Goal: Task Accomplishment & Management: Use online tool/utility

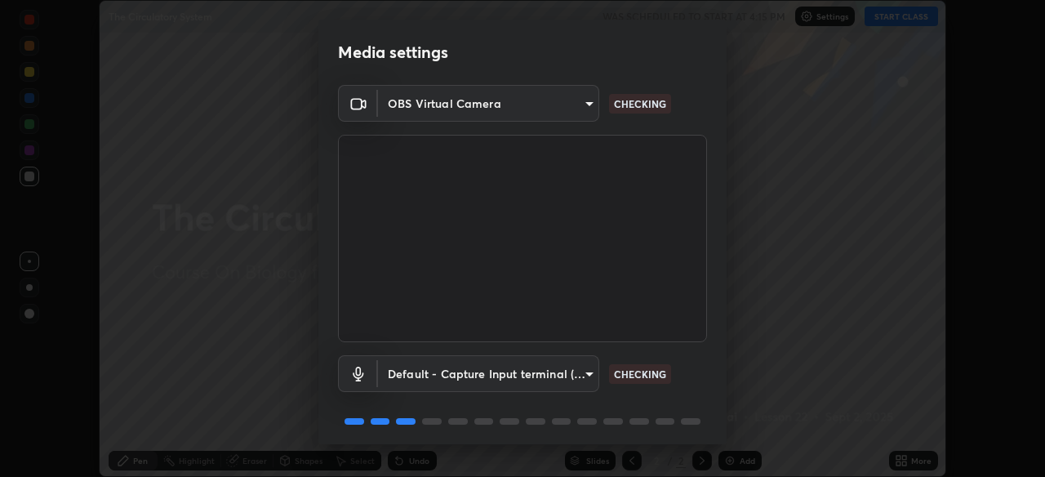
scroll to position [59, 0]
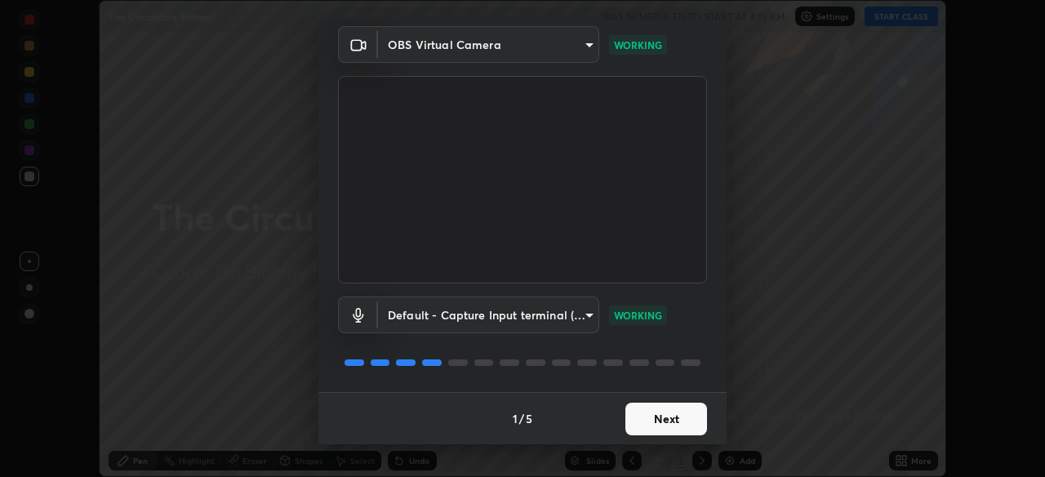
click at [682, 420] on button "Next" at bounding box center [666, 418] width 82 height 33
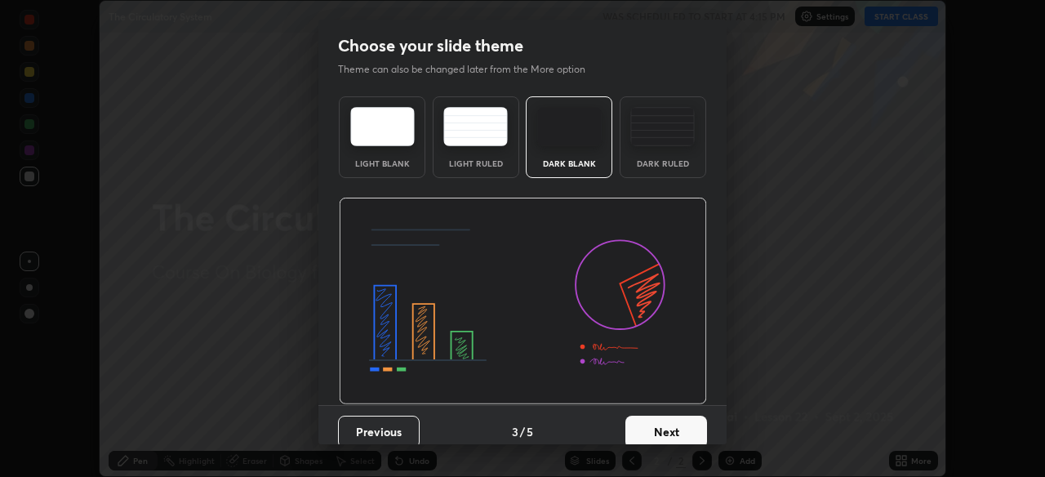
click at [686, 425] on button "Next" at bounding box center [666, 431] width 82 height 33
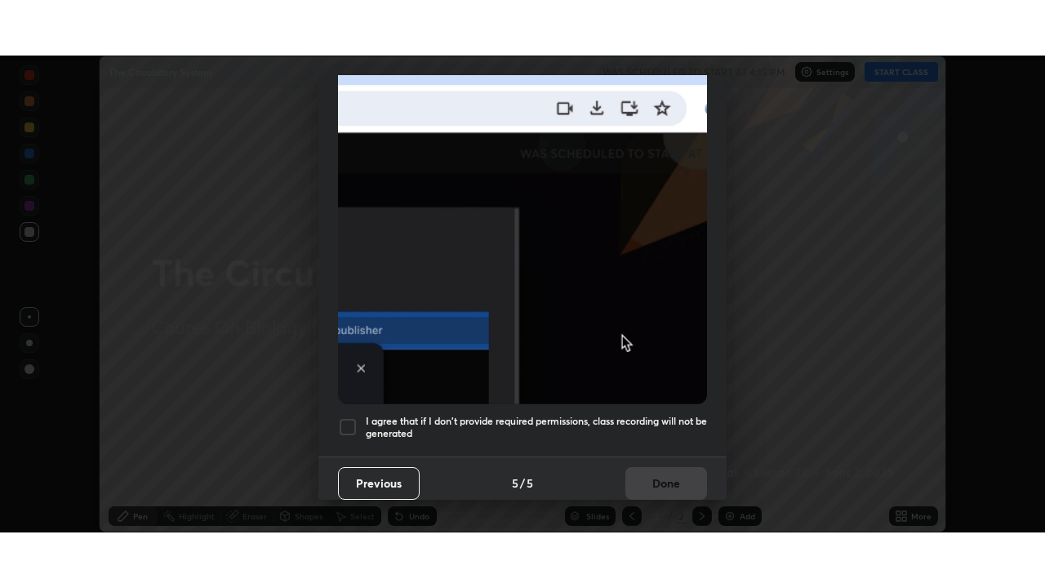
scroll to position [392, 0]
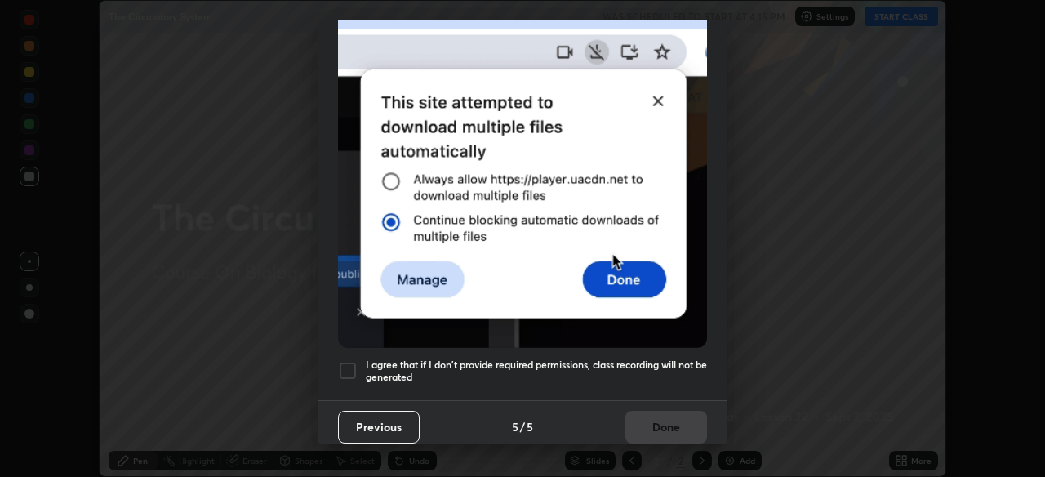
click at [672, 358] on h5 "I agree that if I don't provide required permissions, class recording will not …" at bounding box center [536, 370] width 341 height 25
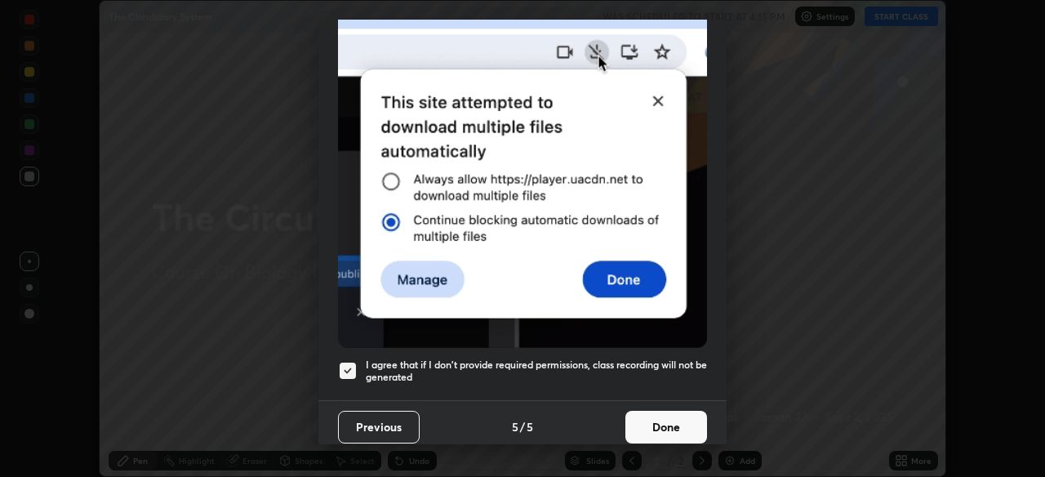
click at [668, 410] on button "Done" at bounding box center [666, 426] width 82 height 33
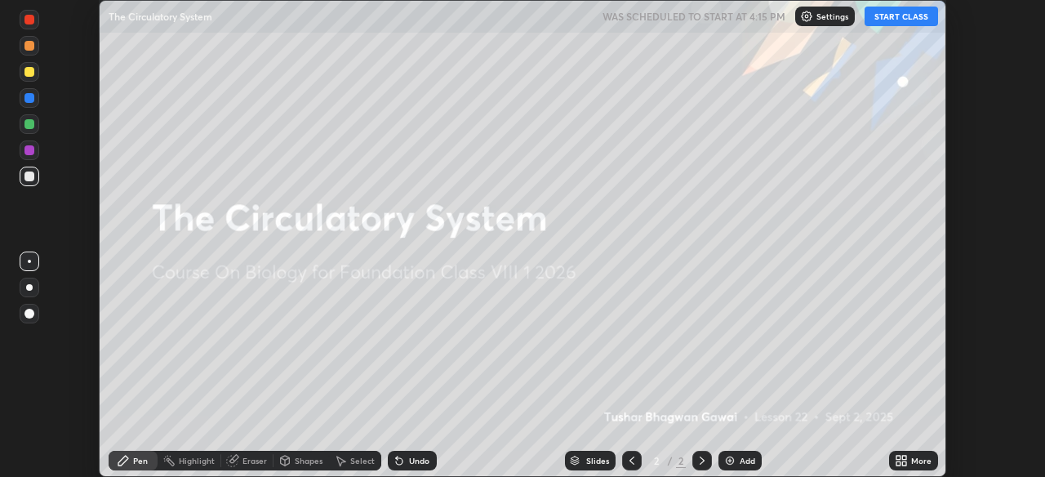
click at [904, 458] on icon at bounding box center [904, 457] width 4 height 4
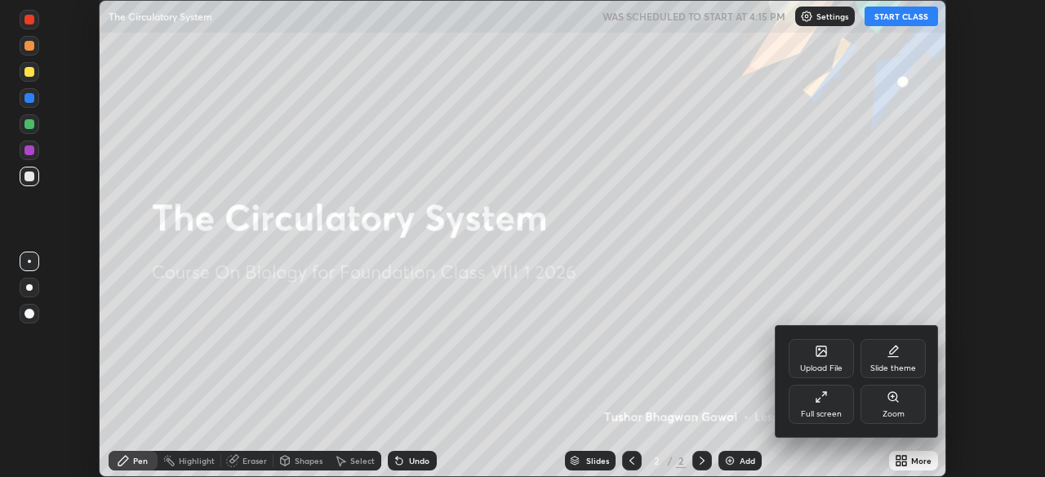
click at [825, 397] on icon at bounding box center [820, 396] width 13 height 13
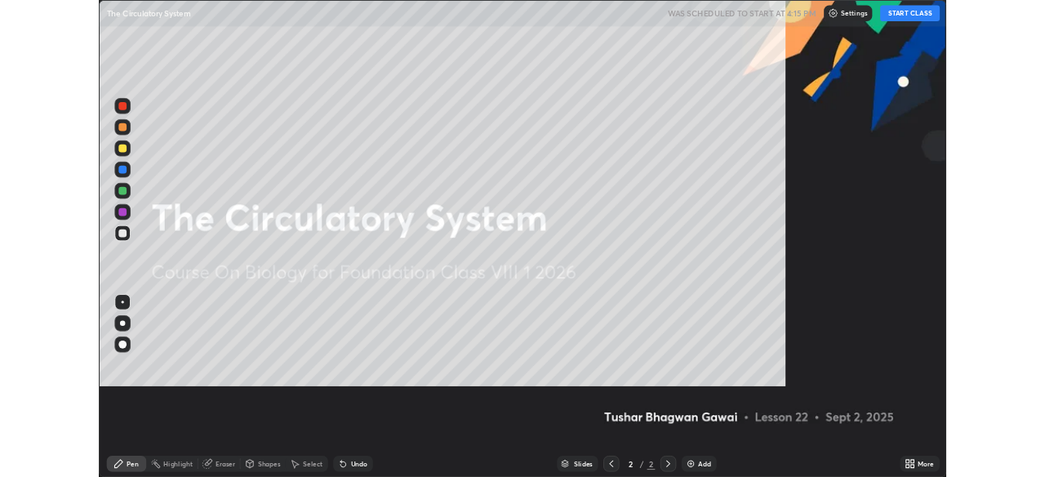
scroll to position [588, 1045]
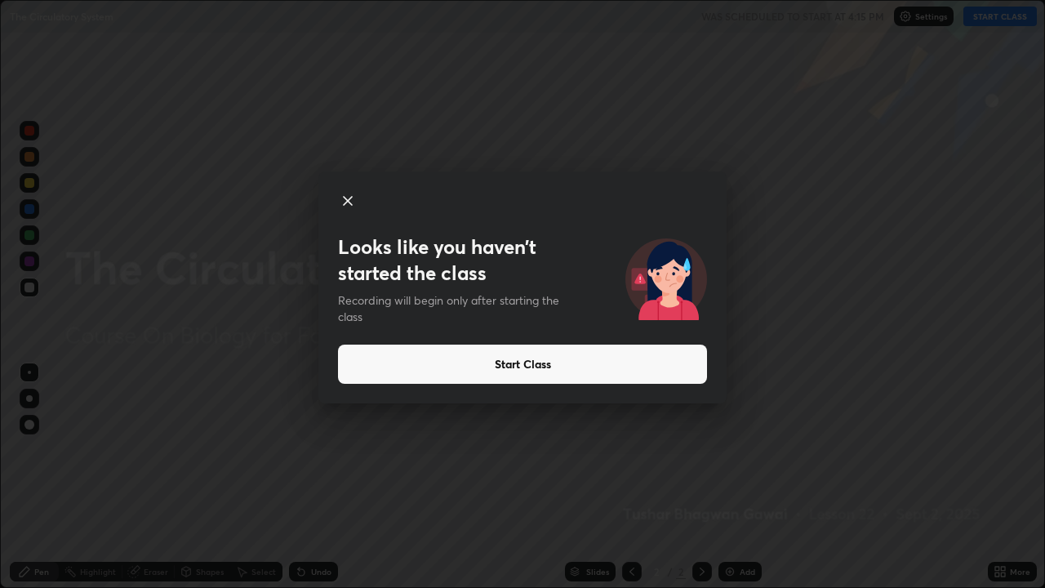
click at [562, 366] on button "Start Class" at bounding box center [522, 363] width 369 height 39
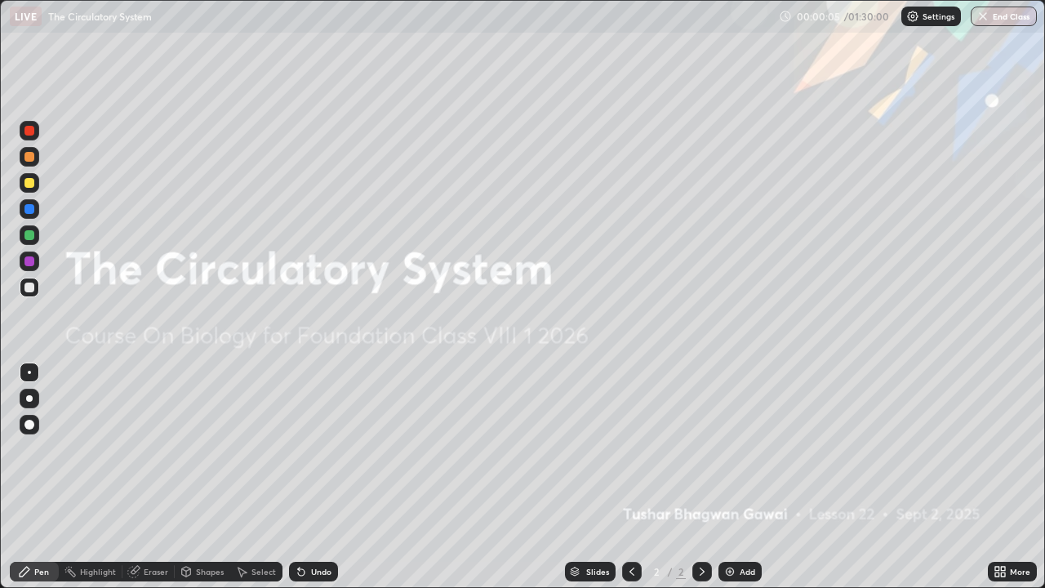
click at [743, 476] on div "Add" at bounding box center [747, 571] width 16 height 8
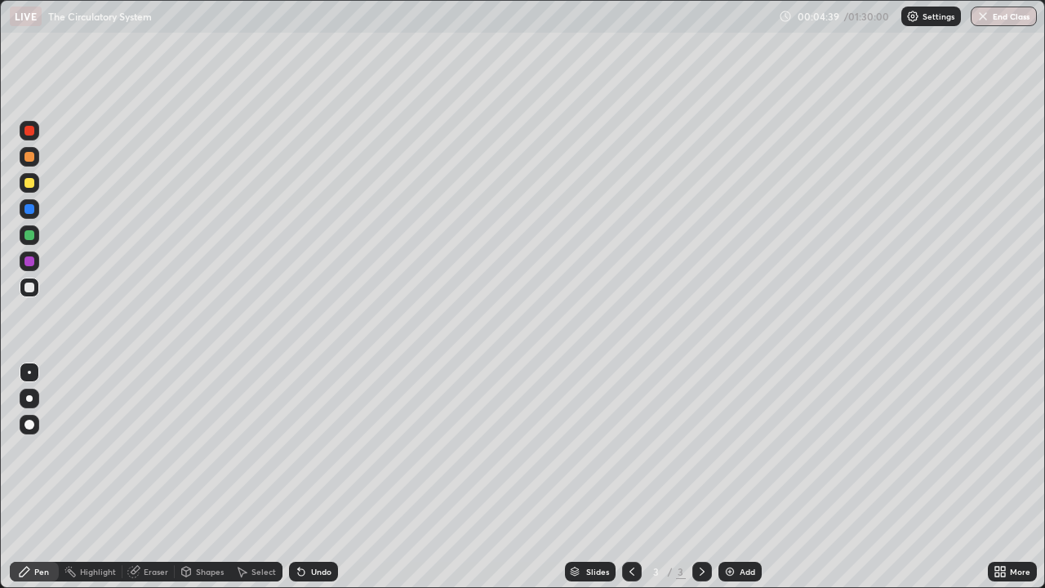
click at [32, 184] on div at bounding box center [29, 183] width 10 height 10
click at [320, 476] on div "Undo" at bounding box center [321, 571] width 20 height 8
click at [729, 476] on img at bounding box center [729, 571] width 13 height 13
click at [37, 286] on div at bounding box center [30, 287] width 20 height 20
click at [35, 180] on div at bounding box center [30, 183] width 20 height 20
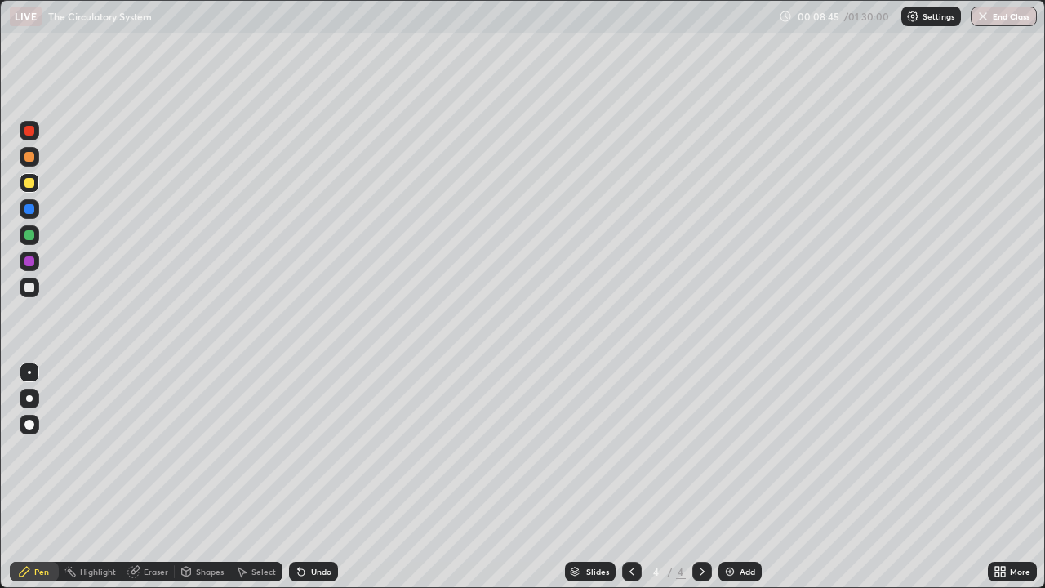
click at [31, 157] on div at bounding box center [29, 157] width 10 height 10
click at [32, 284] on div at bounding box center [29, 287] width 10 height 10
click at [23, 428] on div at bounding box center [30, 425] width 20 height 20
click at [29, 372] on div at bounding box center [29, 371] width 3 height 3
click at [33, 235] on div at bounding box center [29, 235] width 10 height 10
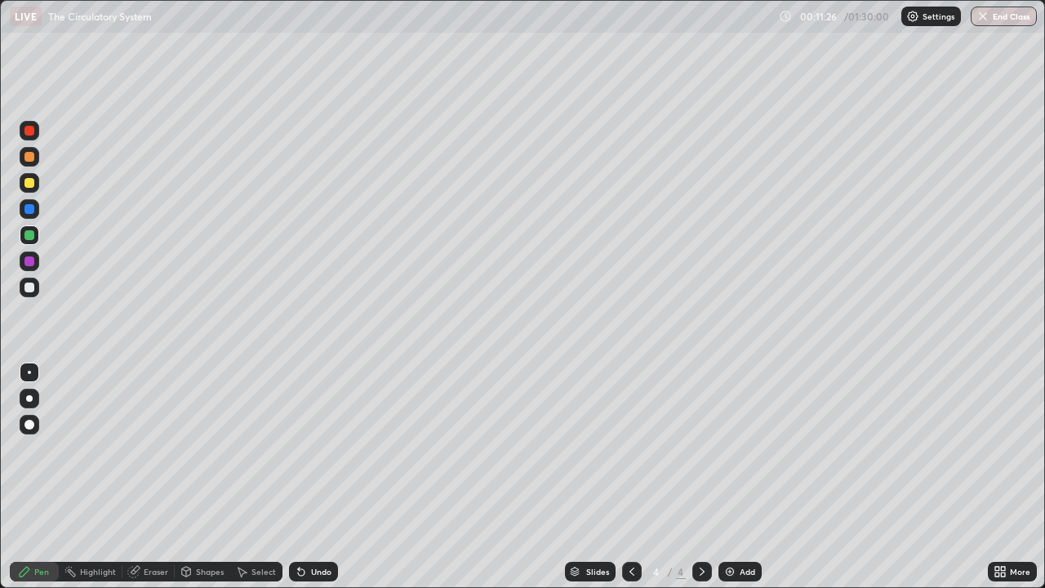
click at [28, 182] on div at bounding box center [29, 183] width 10 height 10
click at [31, 236] on div at bounding box center [29, 235] width 10 height 10
click at [31, 290] on div at bounding box center [29, 287] width 10 height 10
click at [630, 476] on icon at bounding box center [631, 571] width 13 height 13
click at [699, 476] on icon at bounding box center [701, 571] width 5 height 8
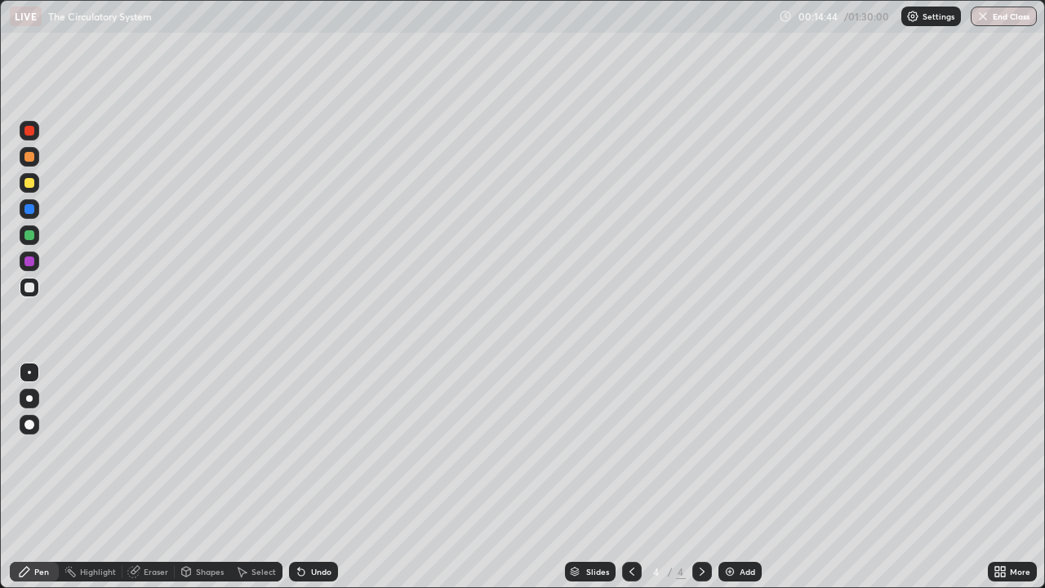
click at [630, 476] on icon at bounding box center [631, 571] width 13 height 13
click at [702, 476] on icon at bounding box center [701, 571] width 13 height 13
click at [29, 185] on div at bounding box center [29, 183] width 10 height 10
click at [31, 236] on div at bounding box center [29, 235] width 10 height 10
click at [307, 476] on div "Undo" at bounding box center [313, 571] width 49 height 20
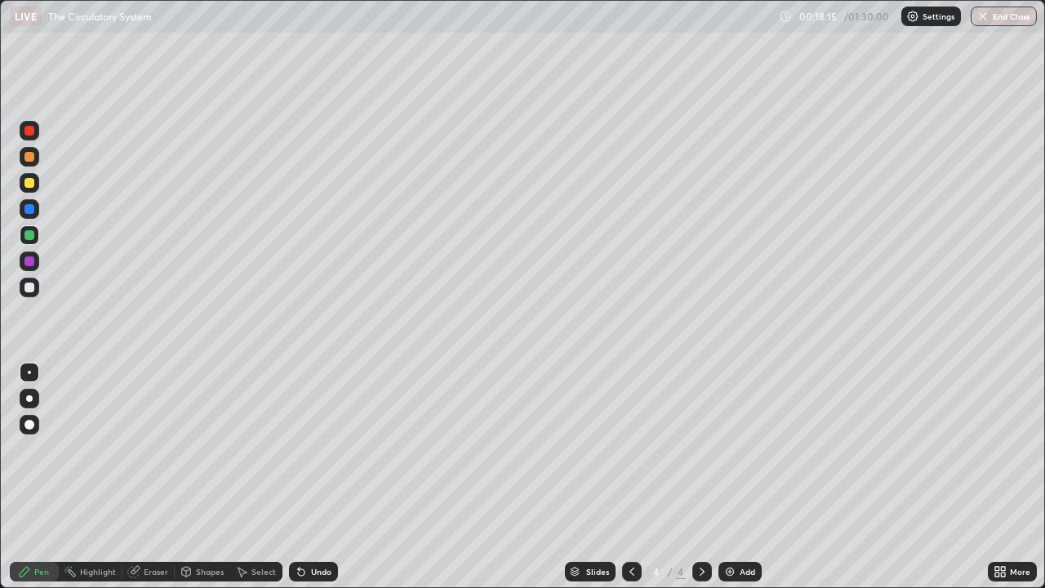
click at [309, 476] on div "Undo" at bounding box center [313, 571] width 49 height 20
click at [32, 133] on div at bounding box center [29, 131] width 10 height 10
click at [729, 476] on div "Add" at bounding box center [739, 571] width 43 height 20
click at [31, 424] on div at bounding box center [29, 424] width 10 height 10
click at [29, 372] on div at bounding box center [29, 371] width 3 height 3
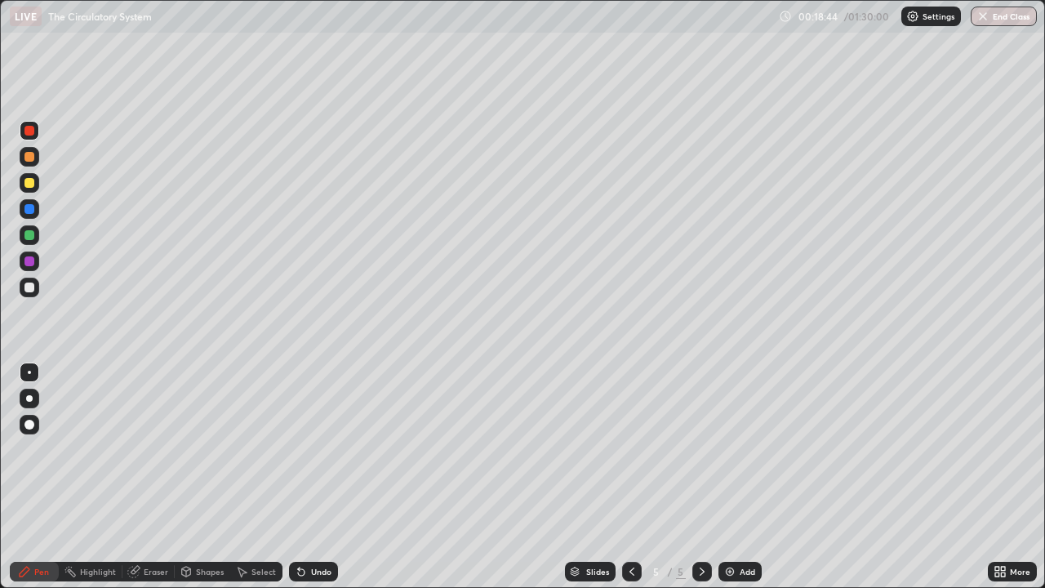
click at [30, 286] on div at bounding box center [29, 287] width 10 height 10
click at [630, 476] on icon at bounding box center [631, 571] width 13 height 13
click at [316, 476] on div "Undo" at bounding box center [321, 571] width 20 height 8
click at [317, 476] on div "Undo" at bounding box center [313, 571] width 49 height 20
click at [320, 476] on div "Undo" at bounding box center [321, 571] width 20 height 8
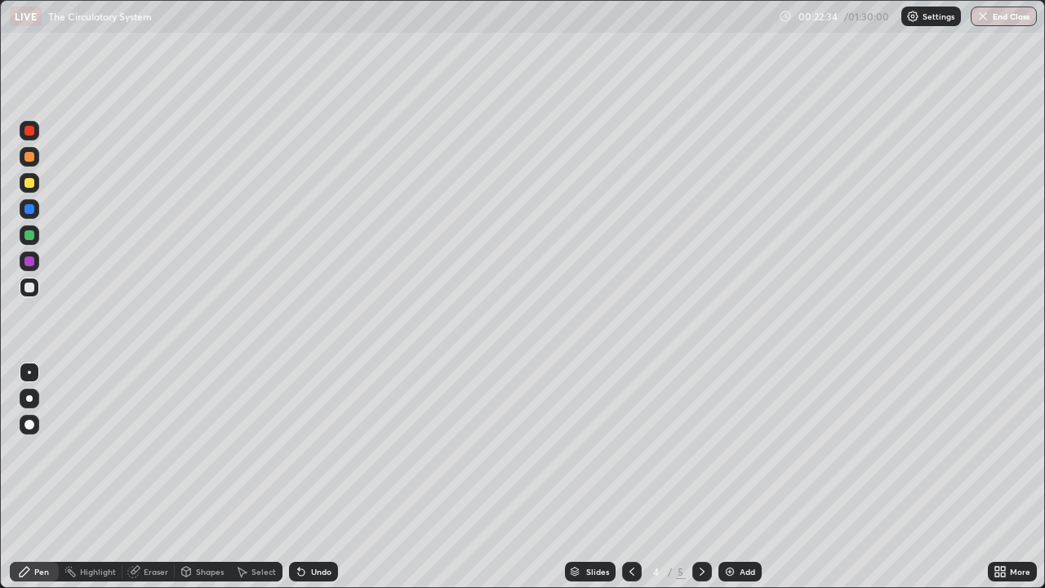
click at [730, 476] on img at bounding box center [729, 571] width 13 height 13
click at [312, 476] on div "Undo" at bounding box center [313, 571] width 49 height 20
click at [30, 183] on div at bounding box center [29, 183] width 10 height 10
click at [36, 402] on div at bounding box center [30, 398] width 20 height 20
click at [29, 373] on div at bounding box center [29, 371] width 3 height 3
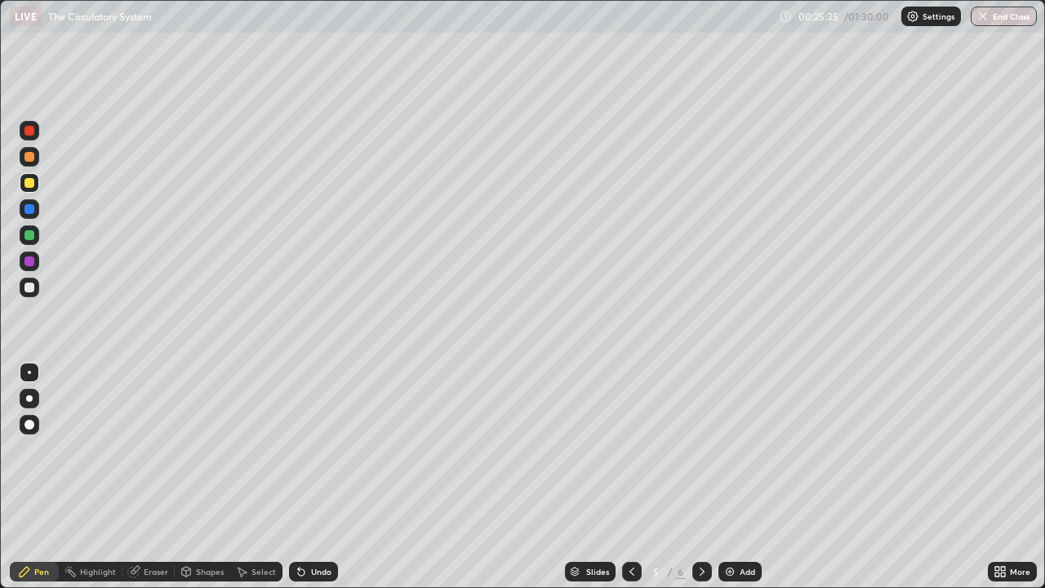
click at [32, 259] on div at bounding box center [29, 261] width 10 height 10
click at [723, 476] on img at bounding box center [729, 571] width 13 height 13
click at [33, 287] on div at bounding box center [29, 287] width 10 height 10
click at [311, 476] on div "Undo" at bounding box center [321, 571] width 20 height 8
click at [308, 476] on div "Undo" at bounding box center [313, 571] width 49 height 20
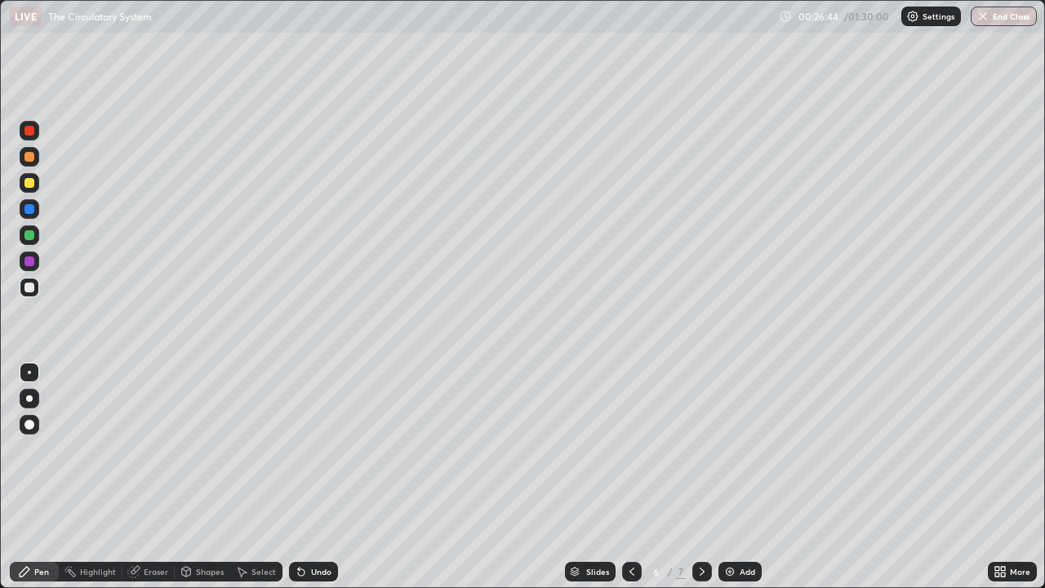
click at [306, 476] on div "Undo" at bounding box center [313, 571] width 49 height 20
click at [29, 289] on div at bounding box center [29, 287] width 10 height 10
click at [312, 476] on div "Undo" at bounding box center [321, 571] width 20 height 8
click at [321, 476] on div "Undo" at bounding box center [313, 571] width 49 height 20
click at [312, 476] on div "Undo" at bounding box center [313, 571] width 49 height 20
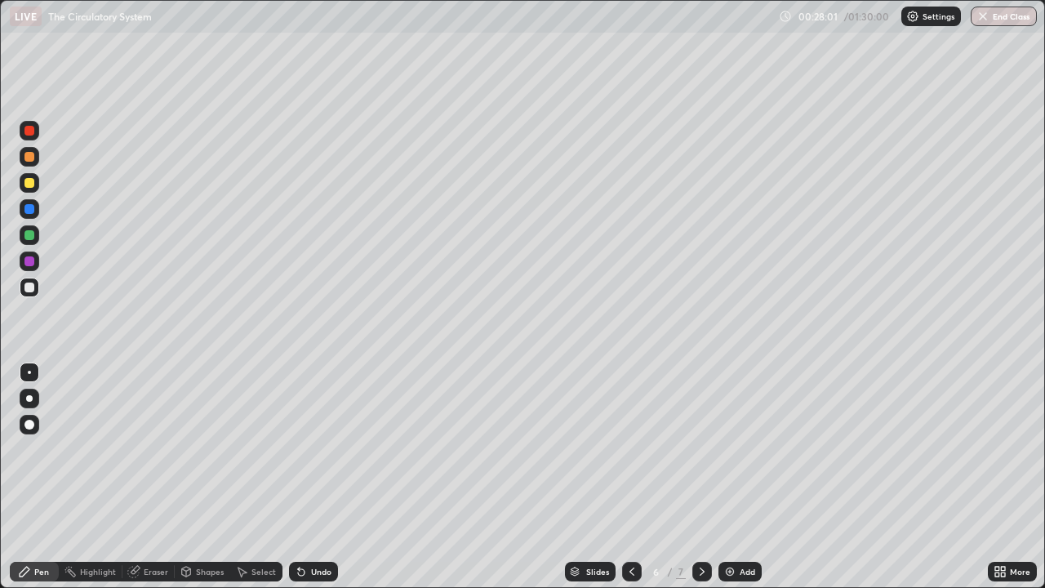
click at [306, 476] on div "Undo" at bounding box center [313, 571] width 49 height 20
click at [308, 476] on div "Undo" at bounding box center [313, 571] width 49 height 20
click at [733, 476] on div "Add" at bounding box center [739, 571] width 43 height 20
click at [630, 476] on icon at bounding box center [631, 571] width 13 height 13
click at [739, 476] on div "Add" at bounding box center [747, 571] width 16 height 8
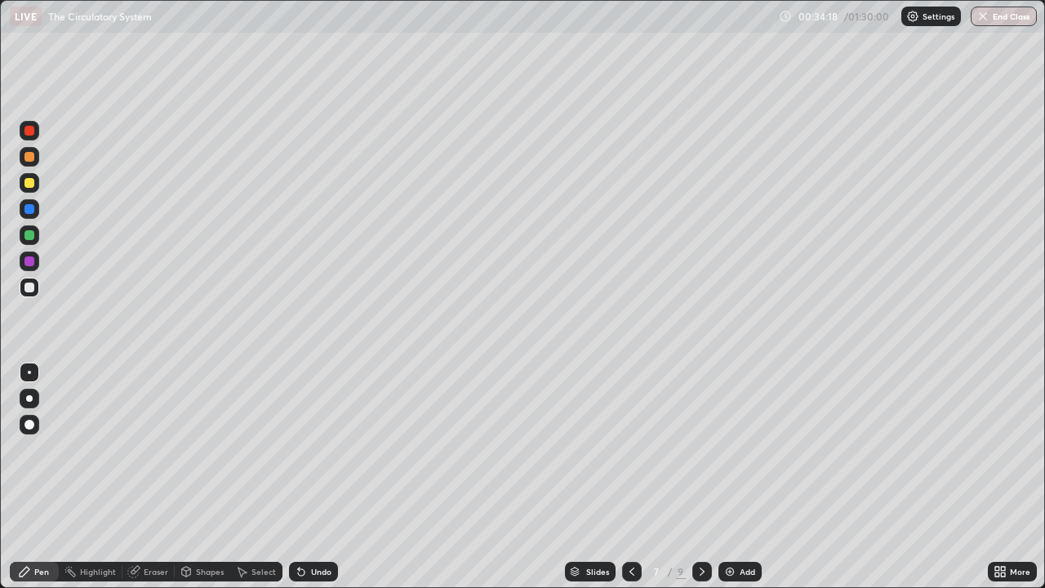
click at [29, 179] on div at bounding box center [29, 183] width 10 height 10
click at [32, 212] on div at bounding box center [29, 209] width 10 height 10
click at [725, 476] on img at bounding box center [729, 571] width 13 height 13
click at [32, 288] on div at bounding box center [29, 287] width 10 height 10
click at [725, 476] on img at bounding box center [729, 571] width 13 height 13
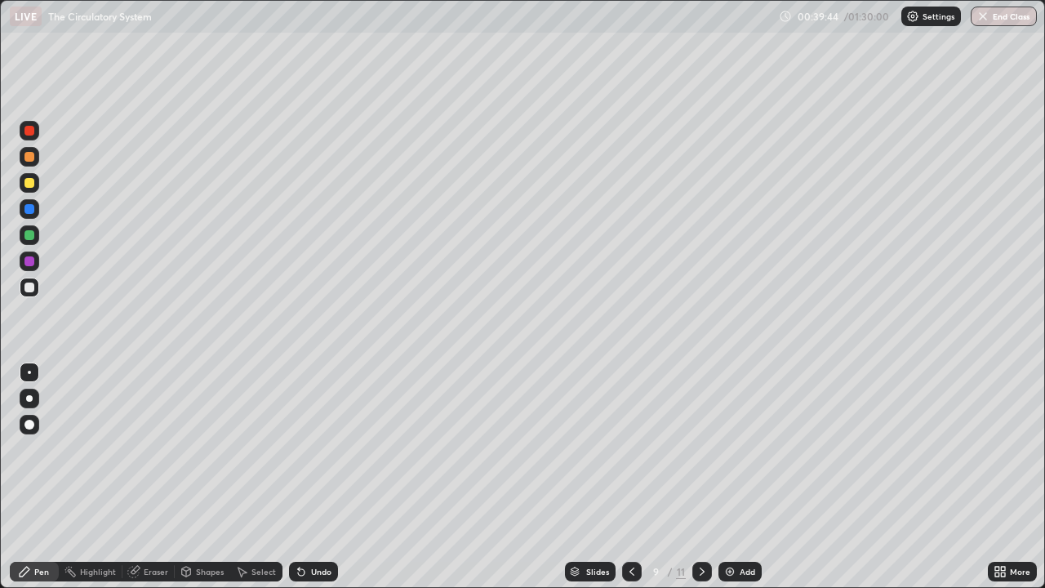
click at [30, 261] on div at bounding box center [29, 261] width 10 height 10
click at [31, 287] on div at bounding box center [29, 287] width 10 height 10
click at [38, 260] on div at bounding box center [30, 261] width 20 height 20
click at [38, 286] on div at bounding box center [30, 287] width 20 height 20
click at [29, 187] on div at bounding box center [29, 183] width 10 height 10
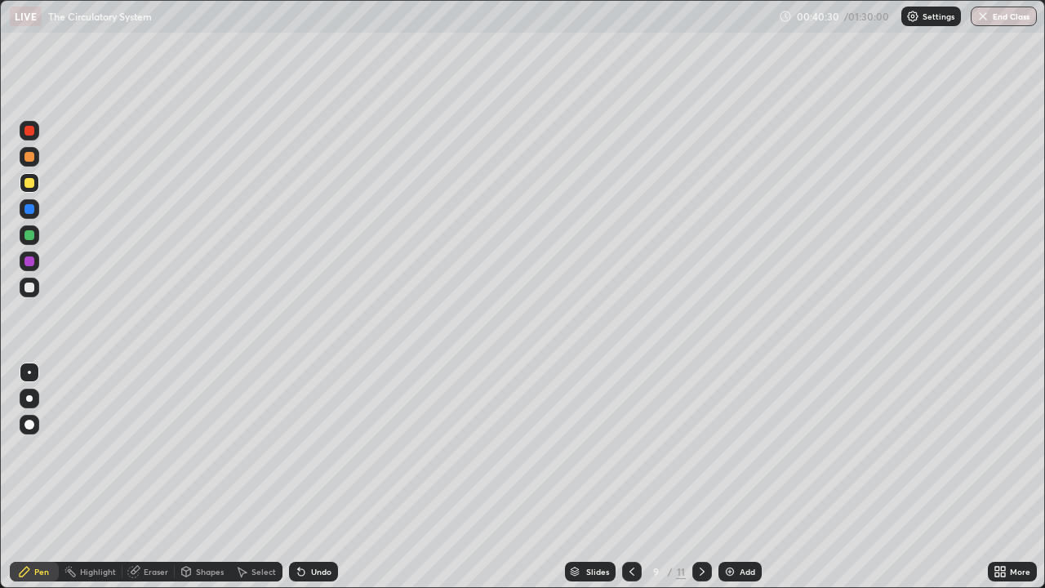
click at [33, 233] on div at bounding box center [29, 235] width 10 height 10
click at [33, 291] on div at bounding box center [30, 287] width 20 height 20
click at [30, 184] on div at bounding box center [29, 183] width 10 height 10
click at [630, 476] on icon at bounding box center [631, 571] width 13 height 13
click at [628, 476] on icon at bounding box center [631, 571] width 13 height 13
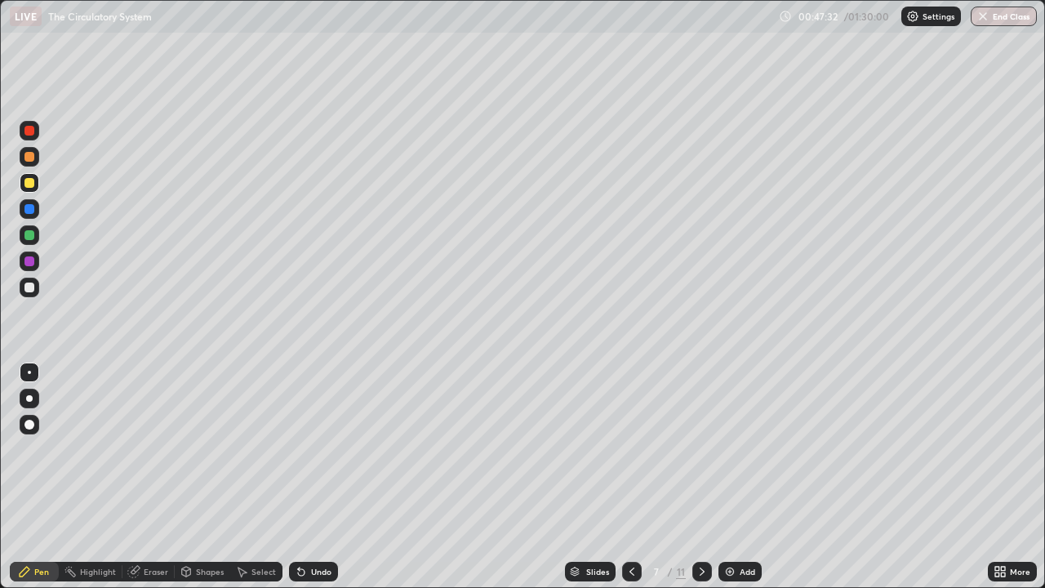
click at [628, 476] on icon at bounding box center [631, 571] width 13 height 13
click at [630, 476] on icon at bounding box center [631, 571] width 13 height 13
click at [718, 476] on div "Add" at bounding box center [739, 571] width 43 height 20
click at [631, 476] on icon at bounding box center [631, 571] width 13 height 13
click at [630, 476] on icon at bounding box center [631, 571] width 13 height 13
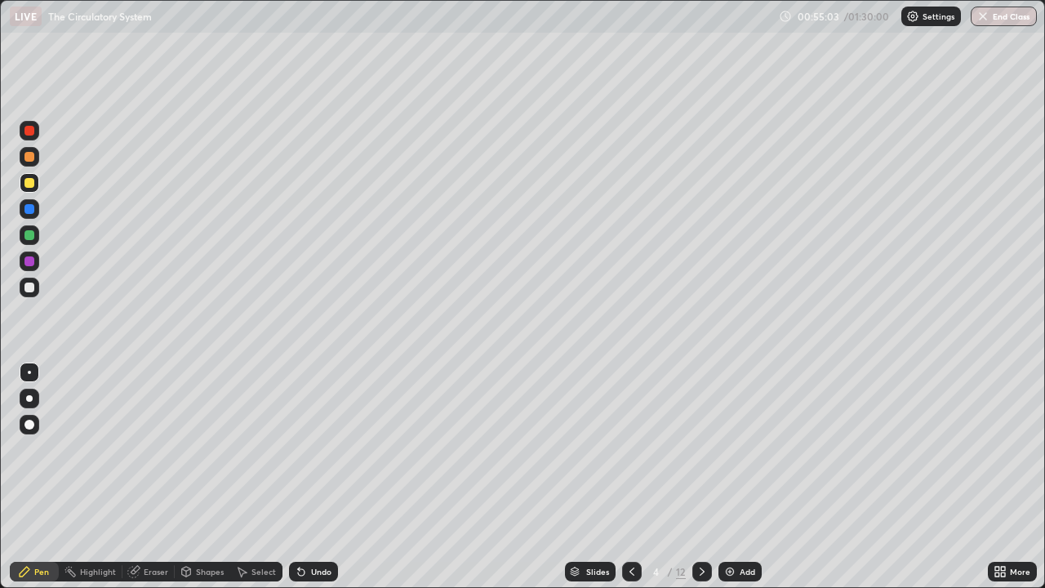
click at [629, 476] on icon at bounding box center [631, 571] width 13 height 13
click at [692, 476] on div at bounding box center [702, 571] width 20 height 20
click at [734, 476] on img at bounding box center [729, 571] width 13 height 13
click at [630, 476] on icon at bounding box center [631, 571] width 13 height 13
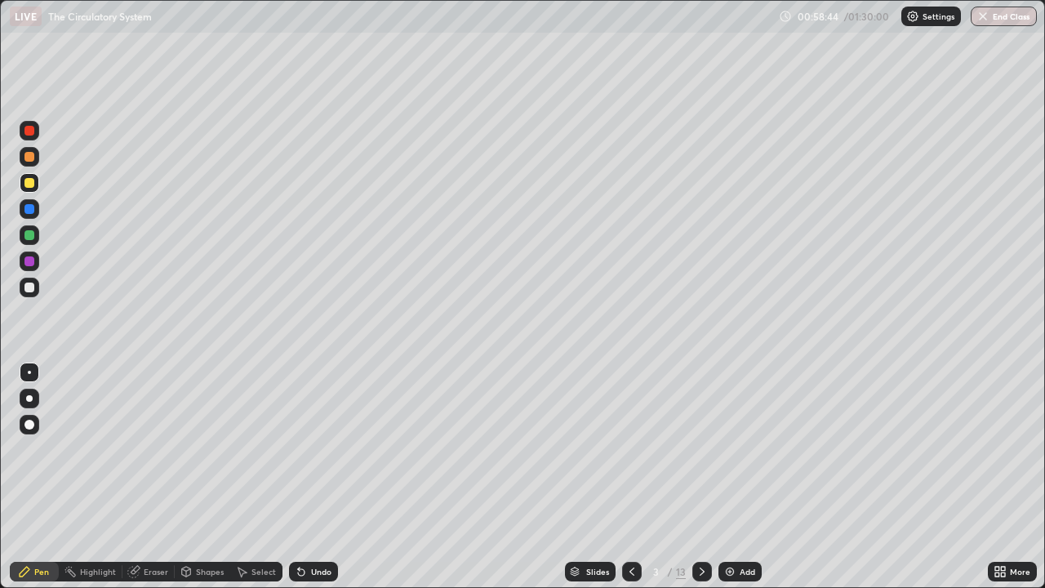
click at [637, 476] on div at bounding box center [632, 571] width 20 height 20
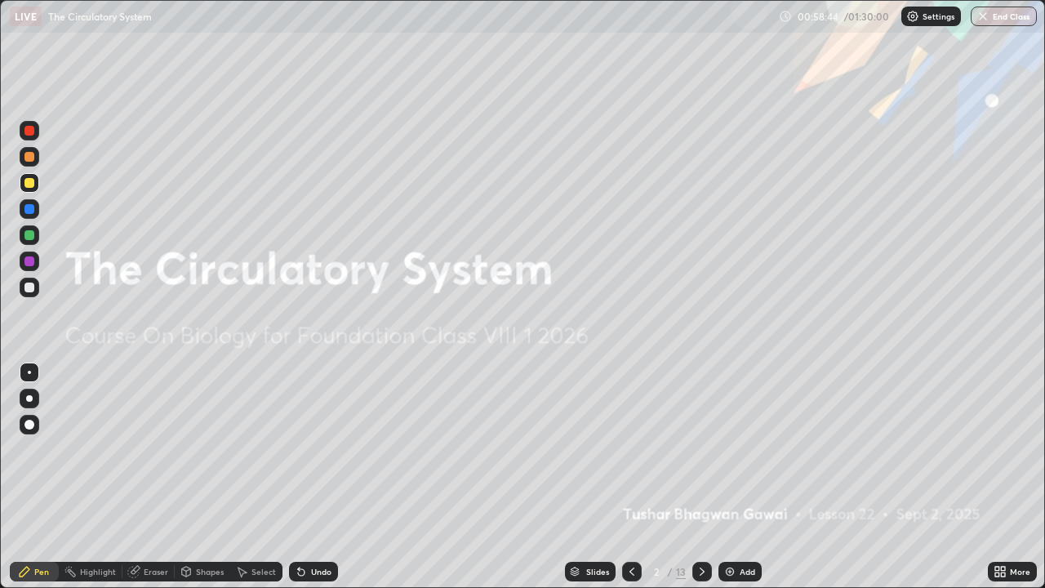
click at [638, 476] on div at bounding box center [632, 571] width 20 height 20
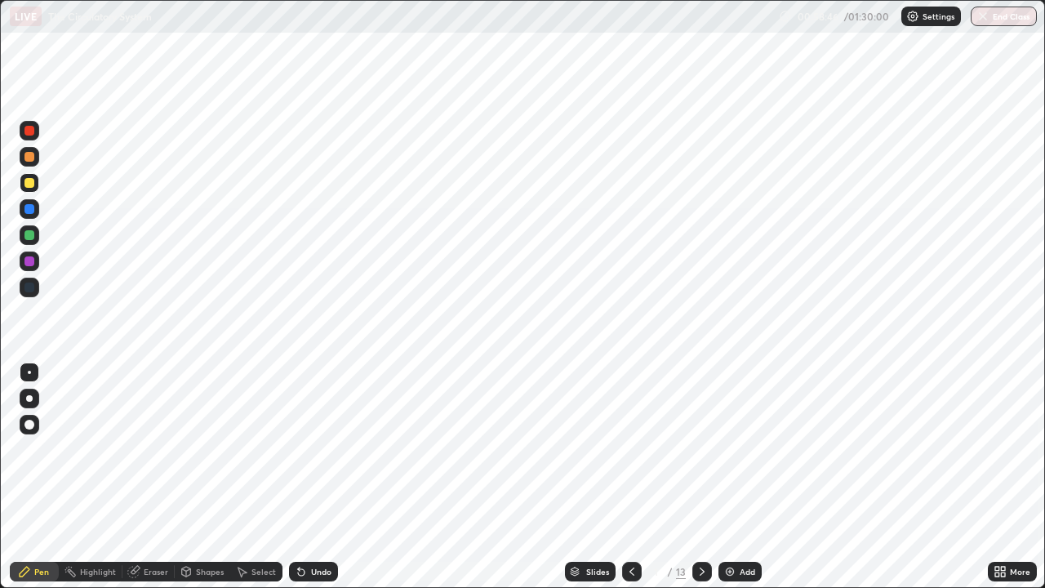
click at [700, 476] on icon at bounding box center [701, 571] width 13 height 13
click at [695, 476] on icon at bounding box center [701, 571] width 13 height 13
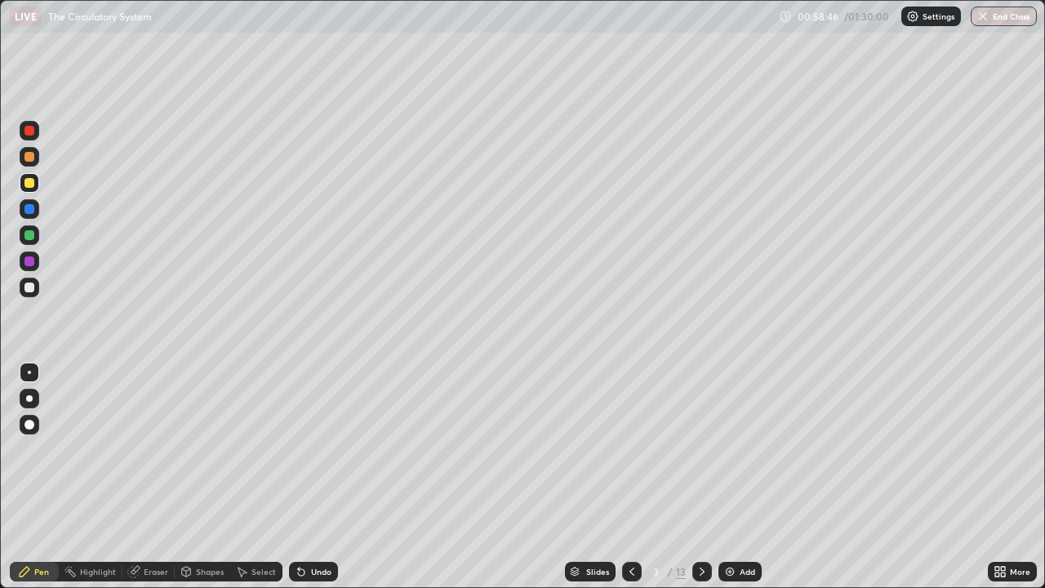
click at [700, 476] on icon at bounding box center [701, 571] width 13 height 13
click at [698, 476] on icon at bounding box center [701, 571] width 13 height 13
click at [699, 476] on icon at bounding box center [701, 571] width 13 height 13
click at [699, 476] on icon at bounding box center [701, 571] width 5 height 8
click at [701, 476] on icon at bounding box center [701, 571] width 13 height 13
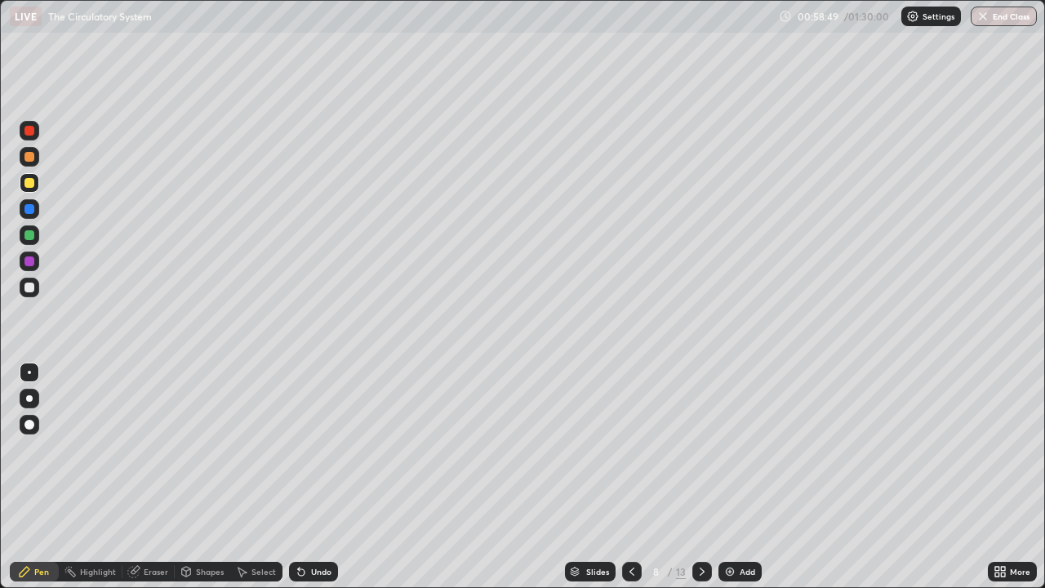
click at [701, 476] on icon at bounding box center [701, 571] width 13 height 13
click at [700, 476] on icon at bounding box center [701, 571] width 13 height 13
click at [28, 182] on div at bounding box center [29, 183] width 10 height 10
click at [32, 263] on div at bounding box center [29, 261] width 10 height 10
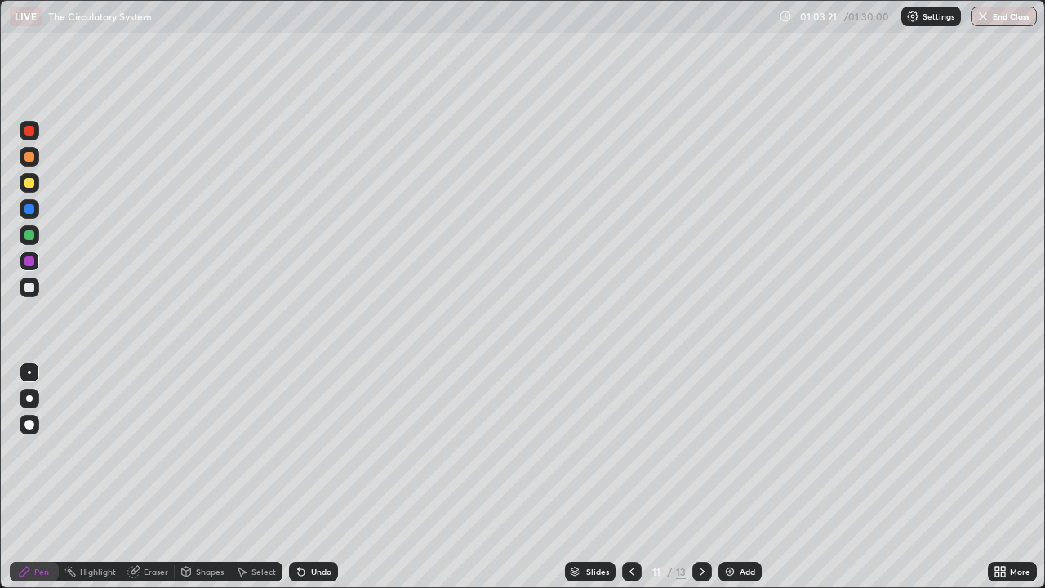
click at [734, 476] on img at bounding box center [729, 571] width 13 height 13
click at [29, 288] on div at bounding box center [29, 287] width 10 height 10
click at [28, 183] on div at bounding box center [29, 183] width 10 height 10
click at [630, 476] on icon at bounding box center [631, 571] width 13 height 13
click at [632, 476] on icon at bounding box center [631, 571] width 5 height 8
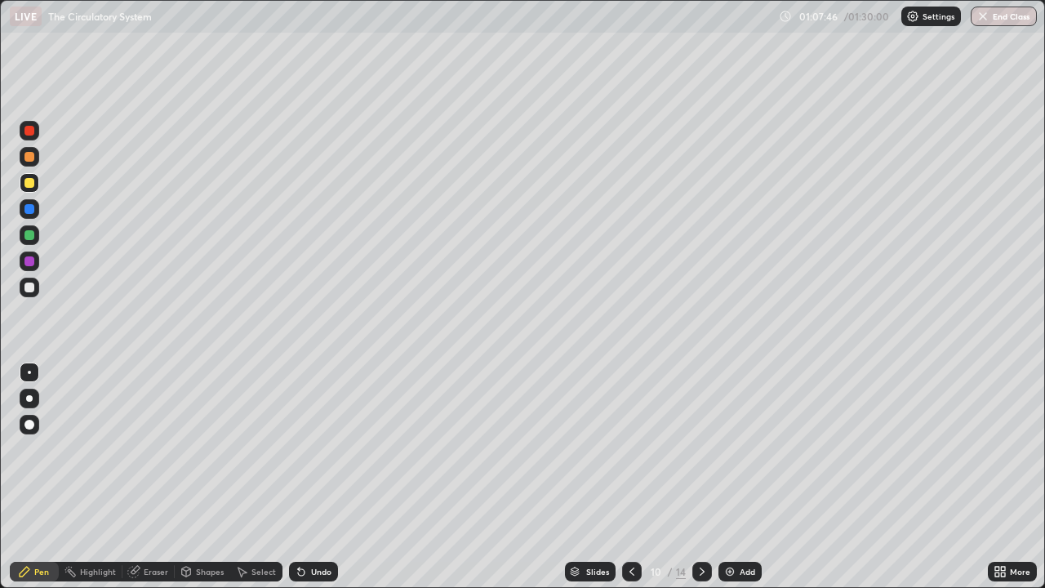
click at [629, 476] on icon at bounding box center [631, 571] width 13 height 13
click at [631, 476] on icon at bounding box center [631, 571] width 13 height 13
click at [630, 476] on icon at bounding box center [631, 571] width 13 height 13
click at [630, 476] on icon at bounding box center [631, 571] width 5 height 8
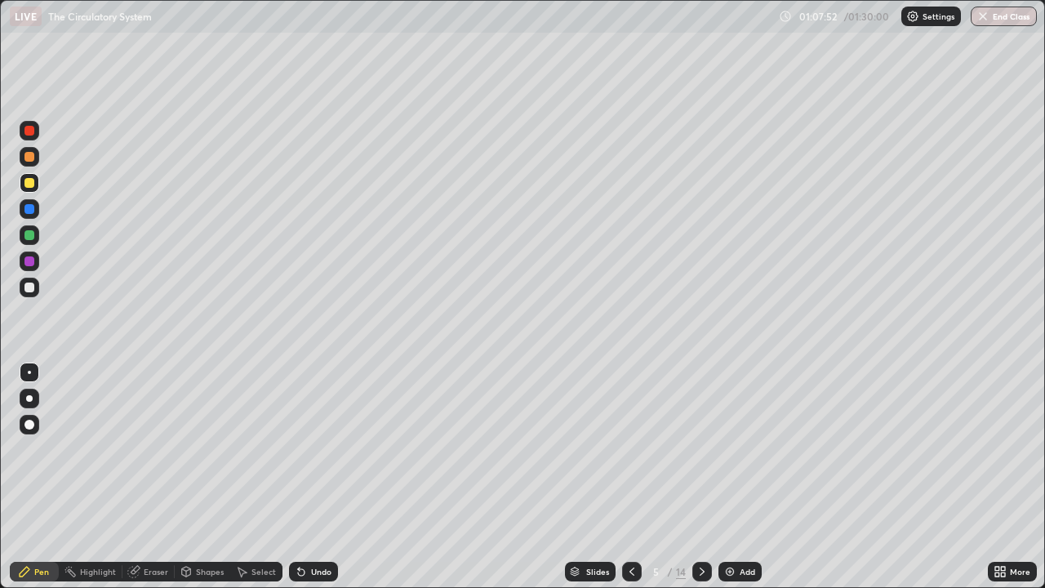
click at [699, 476] on icon at bounding box center [701, 571] width 13 height 13
click at [703, 476] on icon at bounding box center [701, 571] width 13 height 13
click at [700, 476] on icon at bounding box center [701, 571] width 13 height 13
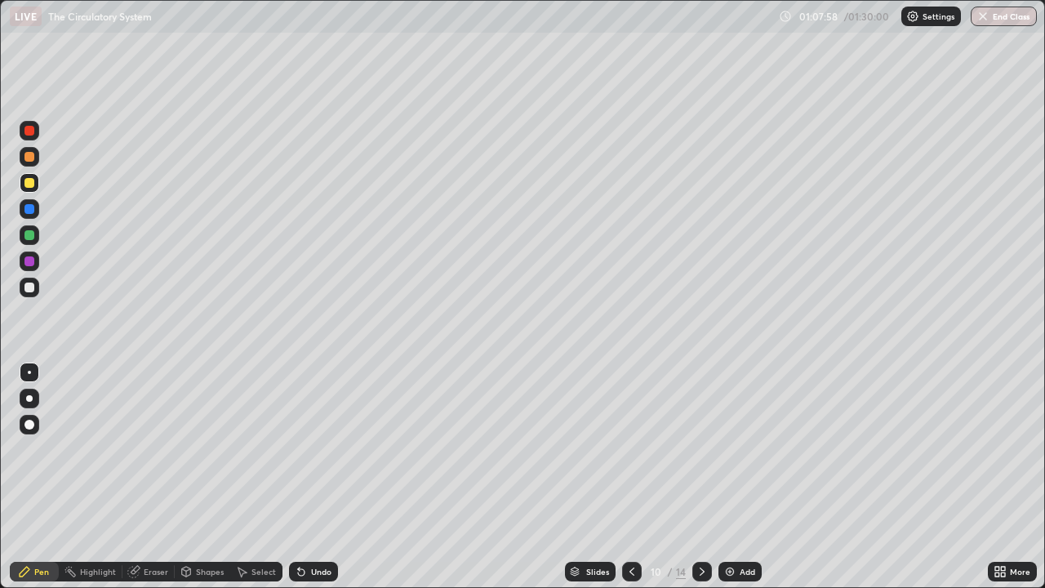
click at [700, 476] on icon at bounding box center [701, 571] width 13 height 13
click at [707, 476] on div at bounding box center [702, 571] width 20 height 20
click at [629, 476] on icon at bounding box center [631, 571] width 13 height 13
click at [36, 291] on div at bounding box center [30, 287] width 20 height 20
click at [726, 476] on img at bounding box center [729, 571] width 13 height 13
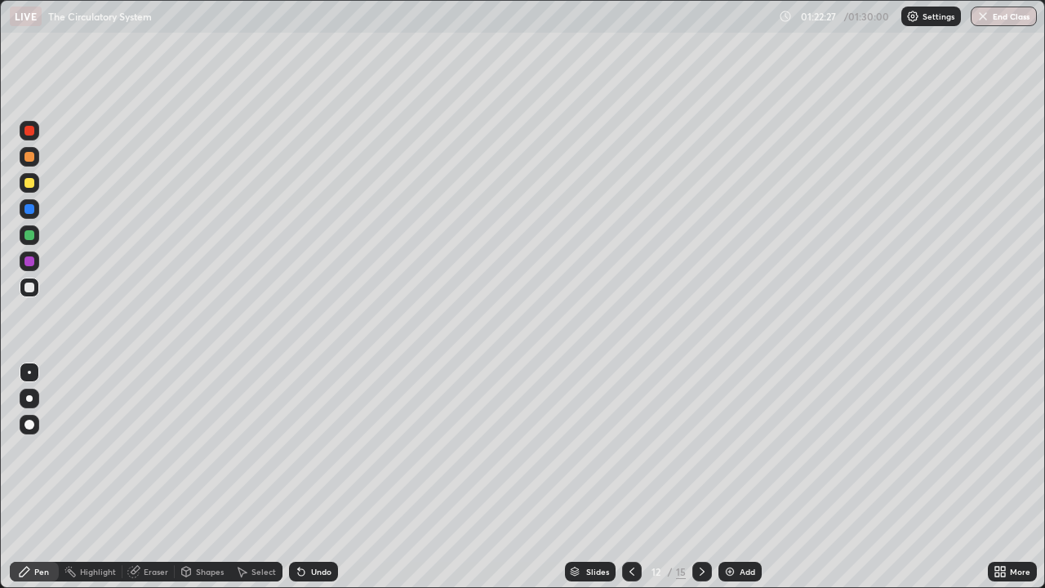
click at [30, 183] on div at bounding box center [29, 183] width 10 height 10
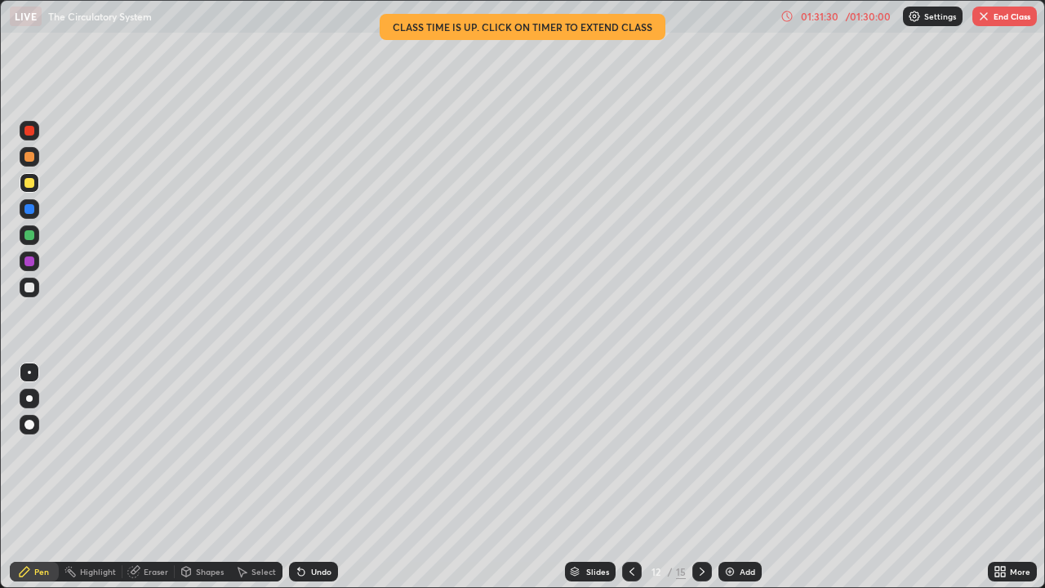
click at [1009, 476] on div "More" at bounding box center [1019, 571] width 20 height 8
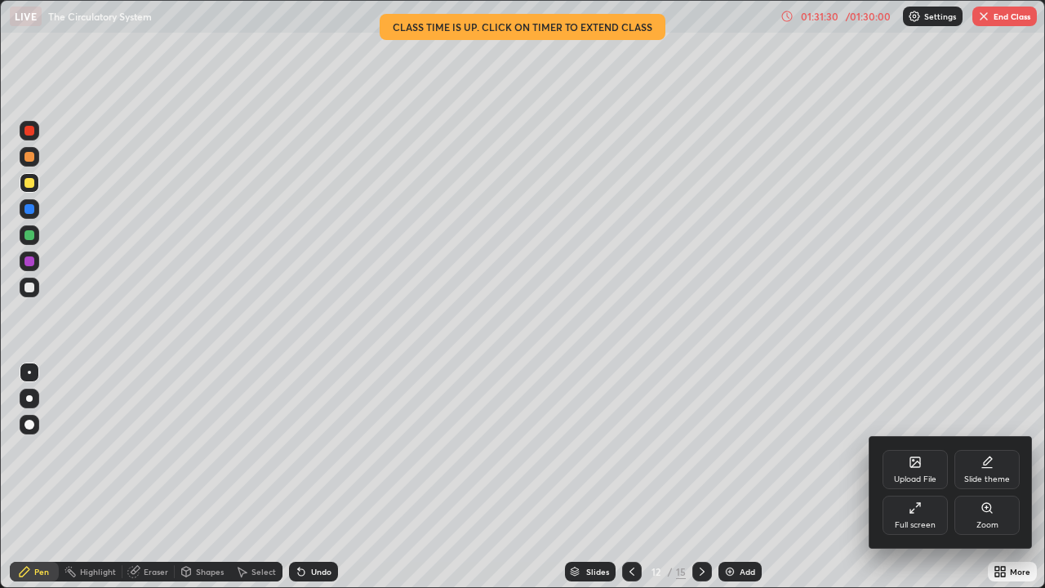
click at [929, 476] on div "Full screen" at bounding box center [914, 514] width 65 height 39
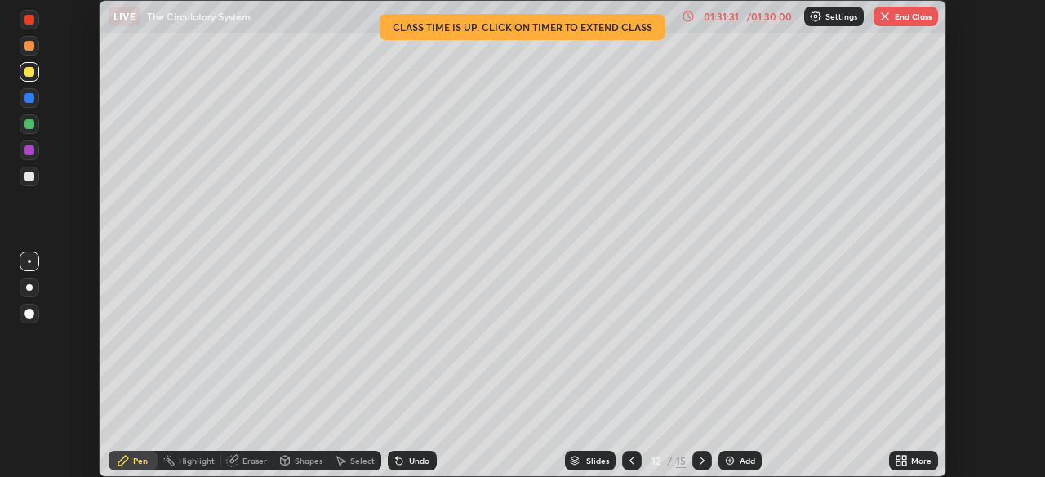
scroll to position [81131, 80563]
click at [911, 9] on button "End Class" at bounding box center [905, 17] width 64 height 20
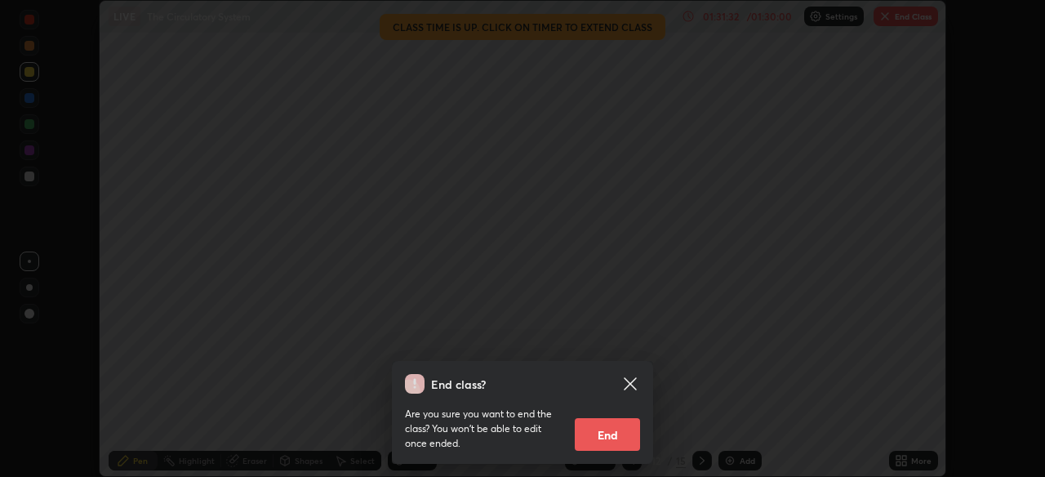
click at [601, 430] on button "End" at bounding box center [607, 434] width 65 height 33
